Goal: Information Seeking & Learning: Learn about a topic

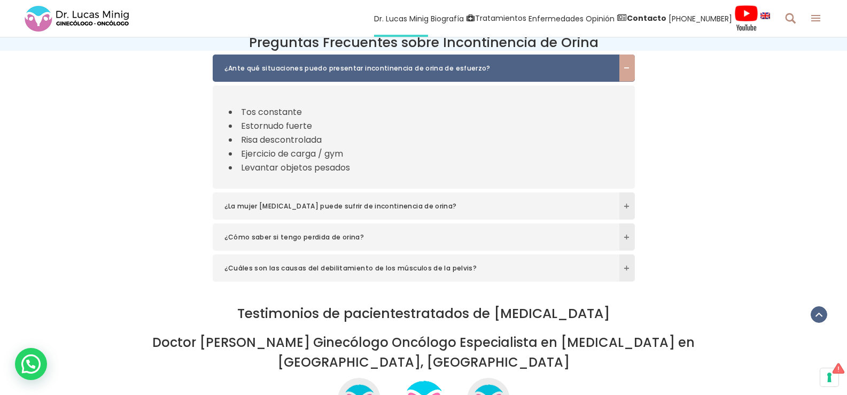
scroll to position [1870, 0]
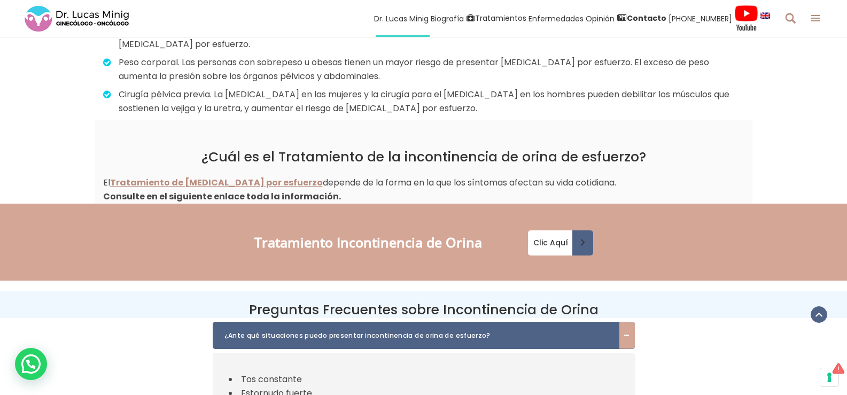
click at [794, 19] on icon at bounding box center [790, 18] width 10 height 13
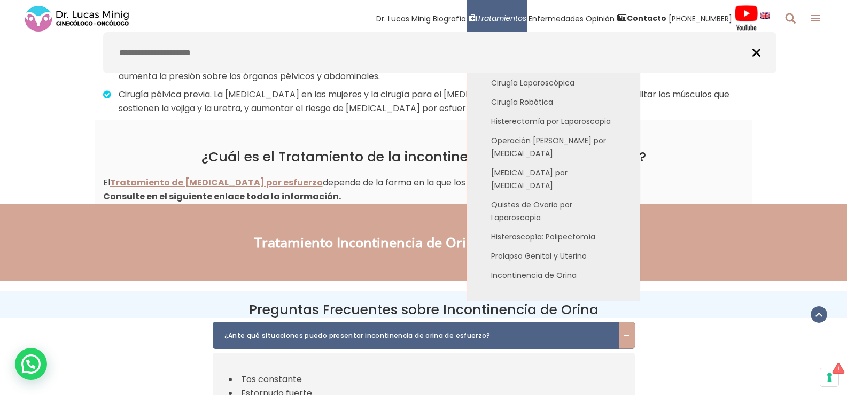
type input "**********"
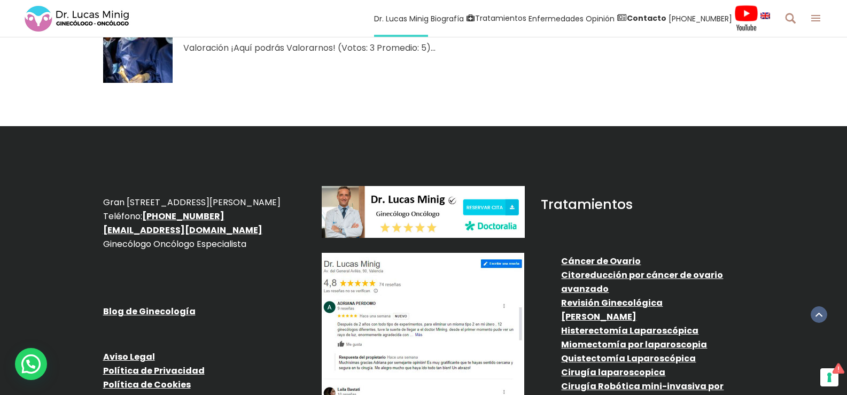
scroll to position [321, 0]
